Goal: Information Seeking & Learning: Learn about a topic

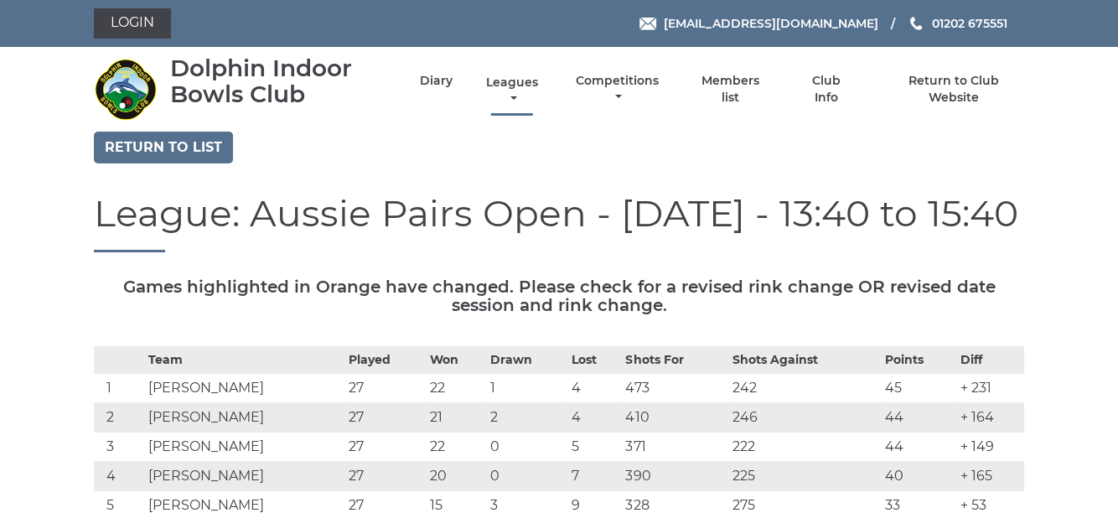
click at [526, 83] on link "Leagues" at bounding box center [512, 91] width 60 height 33
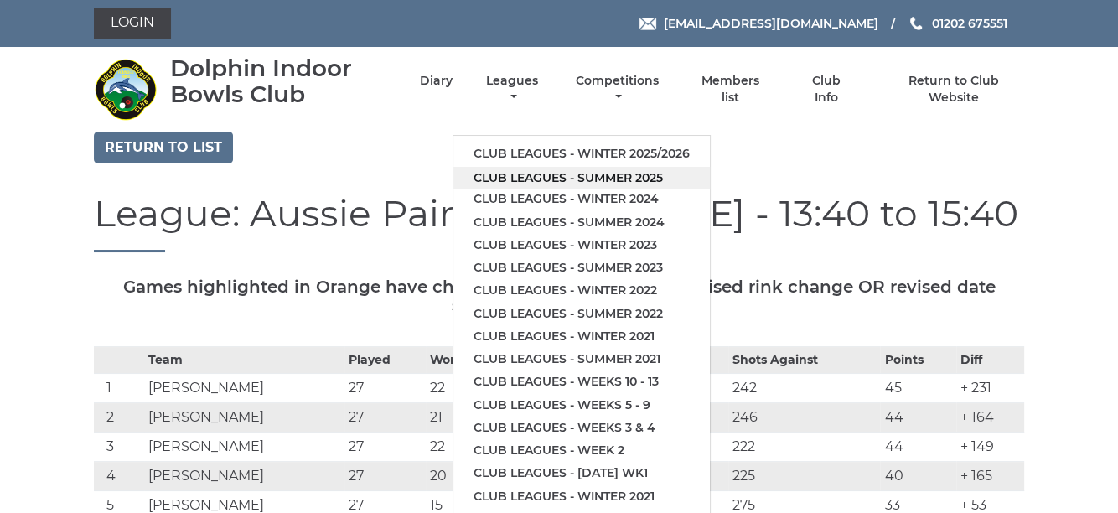
click at [553, 167] on link "Club leagues - Summer 2025" at bounding box center [582, 178] width 257 height 23
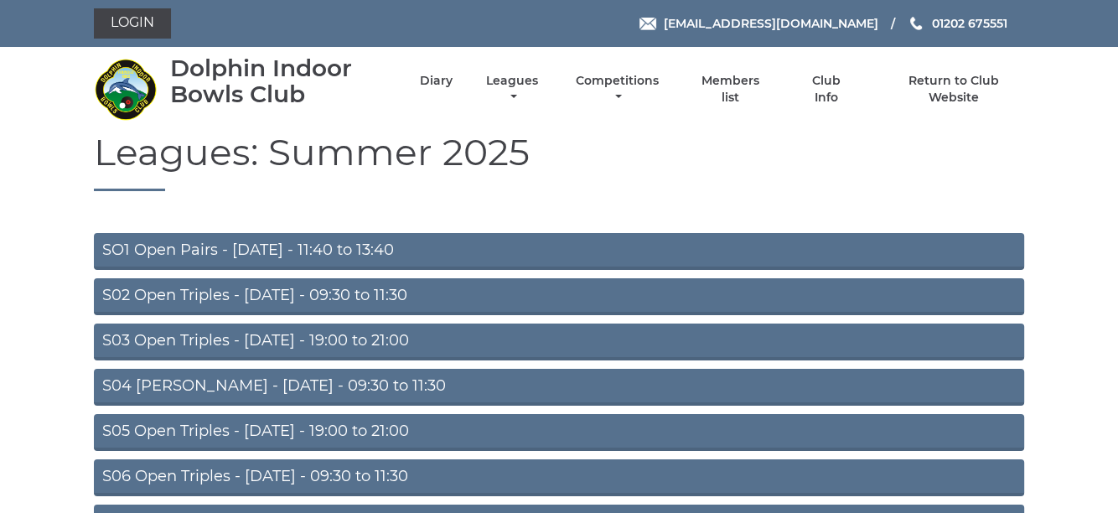
click at [299, 380] on link "S04 [PERSON_NAME] - [DATE] - 09:30 to 11:30" at bounding box center [559, 387] width 931 height 37
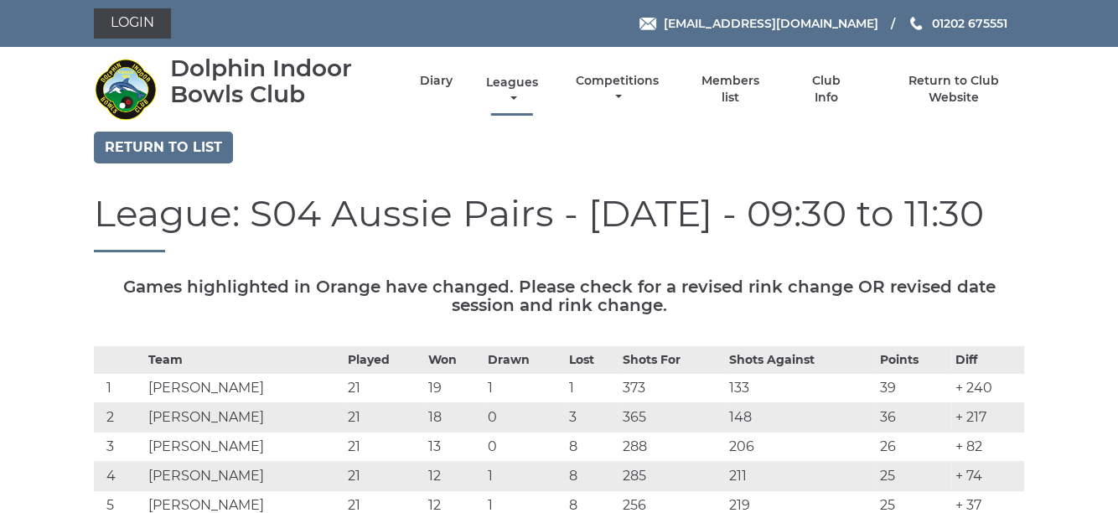
click at [534, 89] on link "Leagues" at bounding box center [512, 91] width 60 height 33
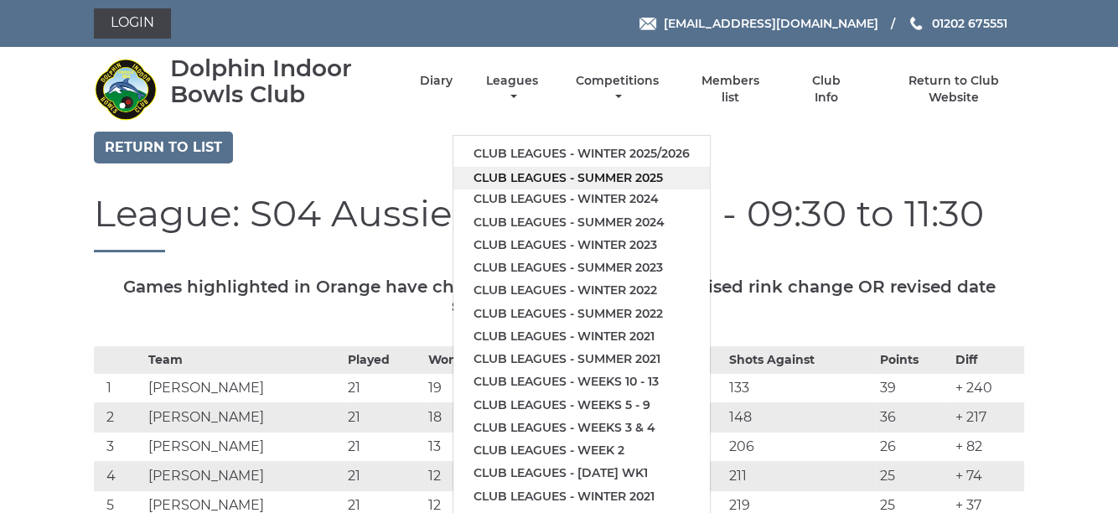
click at [516, 167] on link "Club leagues - Summer 2025" at bounding box center [582, 178] width 257 height 23
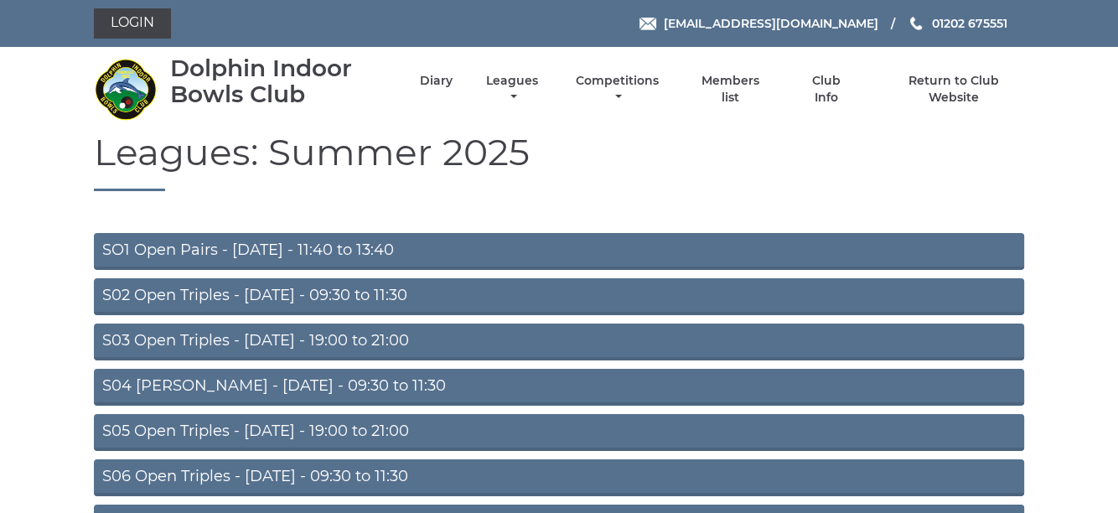
click at [322, 291] on link "S02 Open Triples - Tuesday - 09:30 to 11:30" at bounding box center [559, 296] width 931 height 37
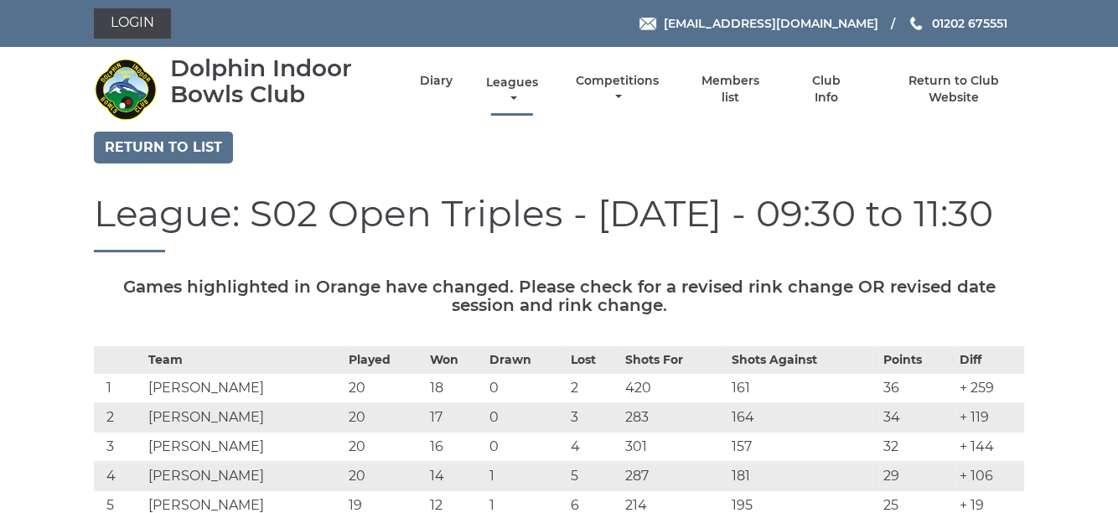
click at [523, 86] on link "Leagues" at bounding box center [512, 91] width 60 height 33
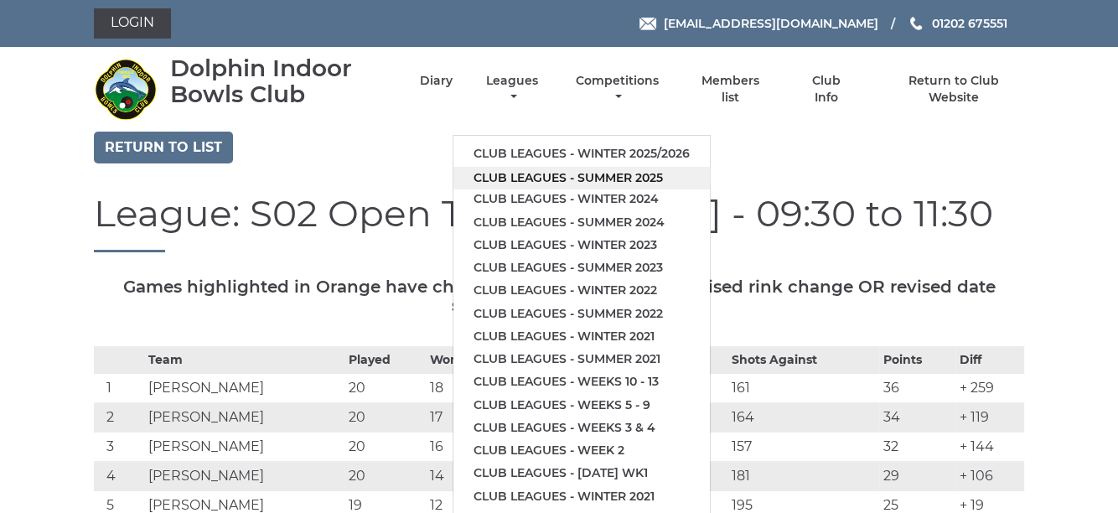
click at [533, 167] on link "Club leagues - Summer 2025" at bounding box center [582, 178] width 257 height 23
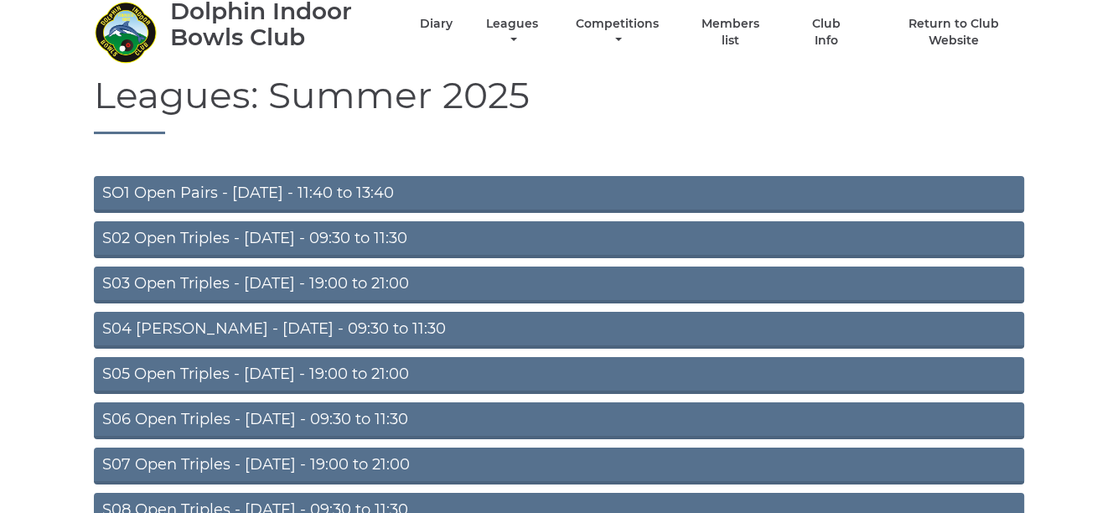
scroll to position [83, 0]
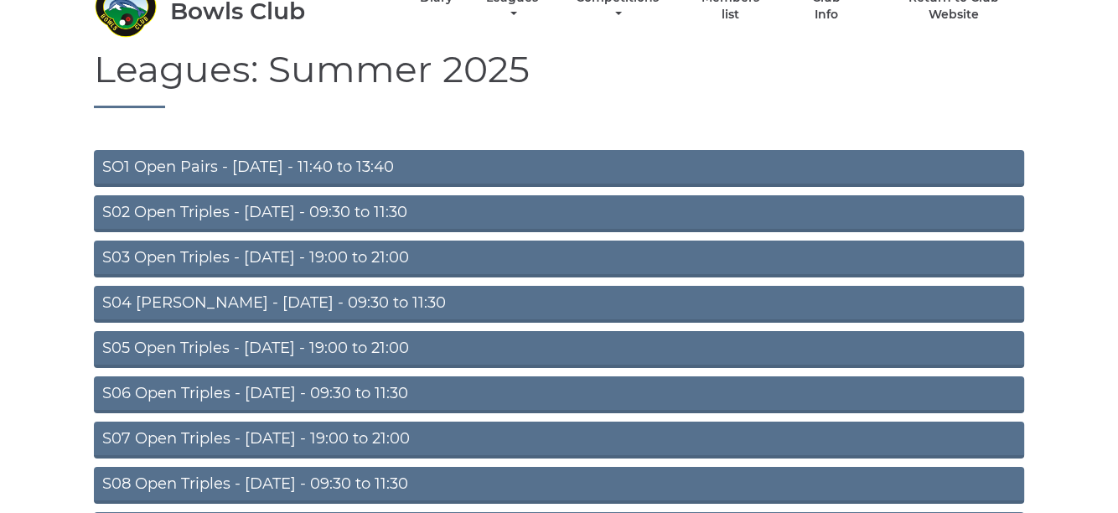
click at [296, 384] on link "S06 Open Triples - [DATE] - 09:30 to 11:30" at bounding box center [559, 394] width 931 height 37
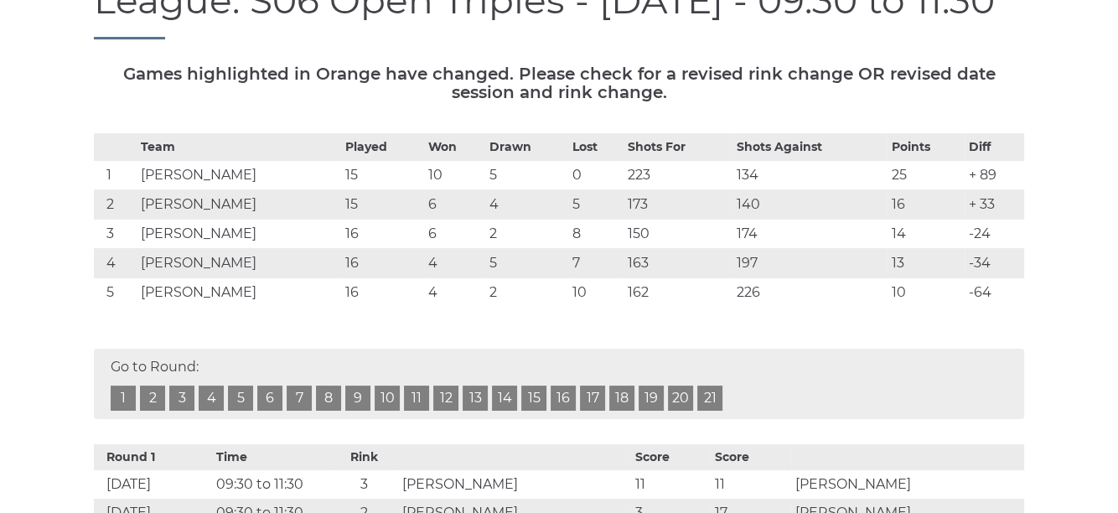
scroll to position [251, 0]
